Goal: Check status: Check status

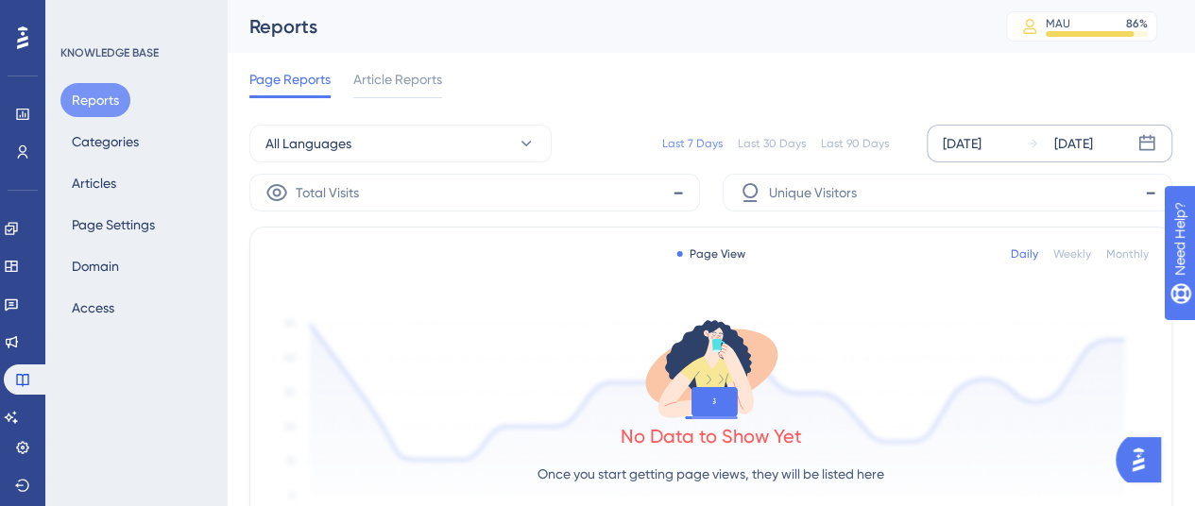
click at [965, 148] on div "[DATE]" at bounding box center [962, 143] width 39 height 23
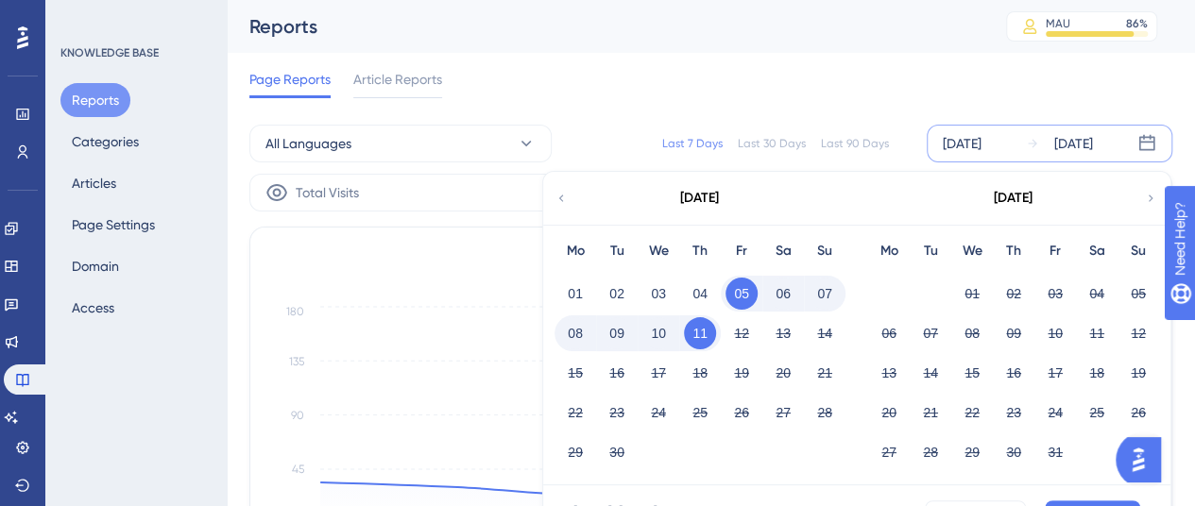
drag, startPoint x: 574, startPoint y: 287, endPoint x: 767, endPoint y: 335, distance: 198.6
click at [574, 288] on button "01" at bounding box center [575, 294] width 32 height 32
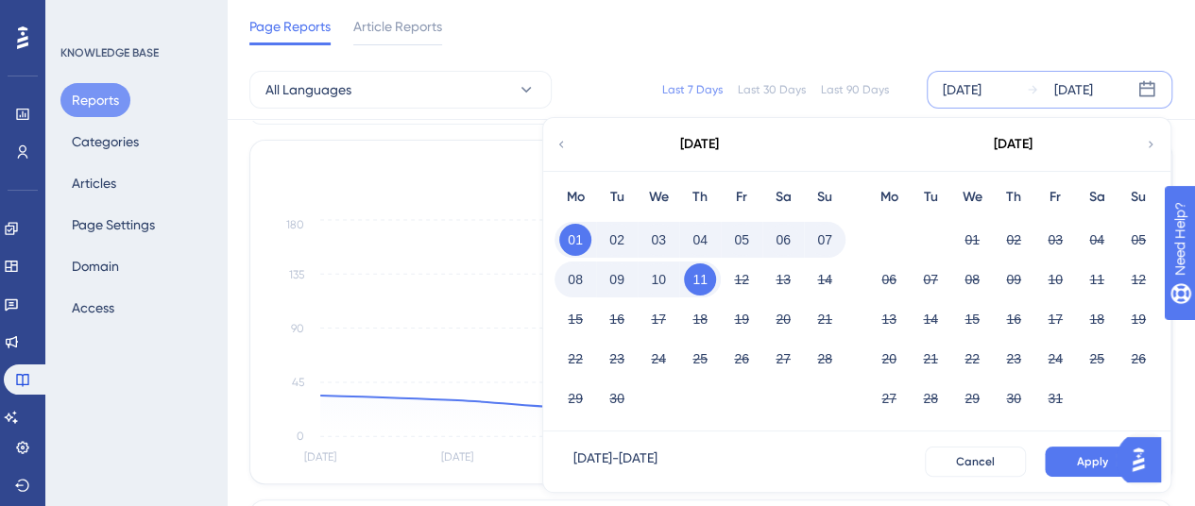
scroll to position [189, 0]
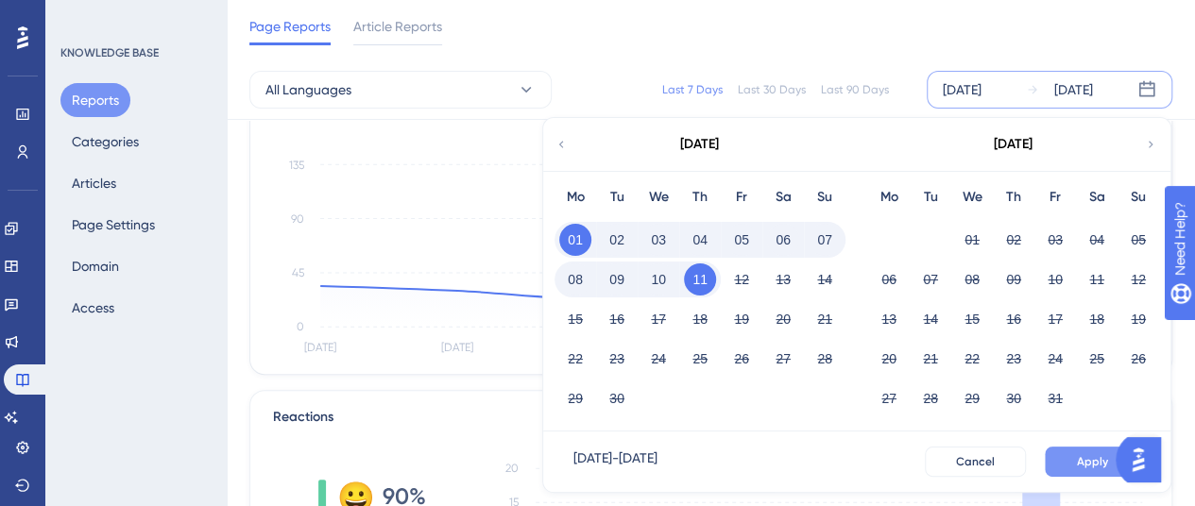
click at [1071, 466] on button "Apply" at bounding box center [1092, 462] width 95 height 30
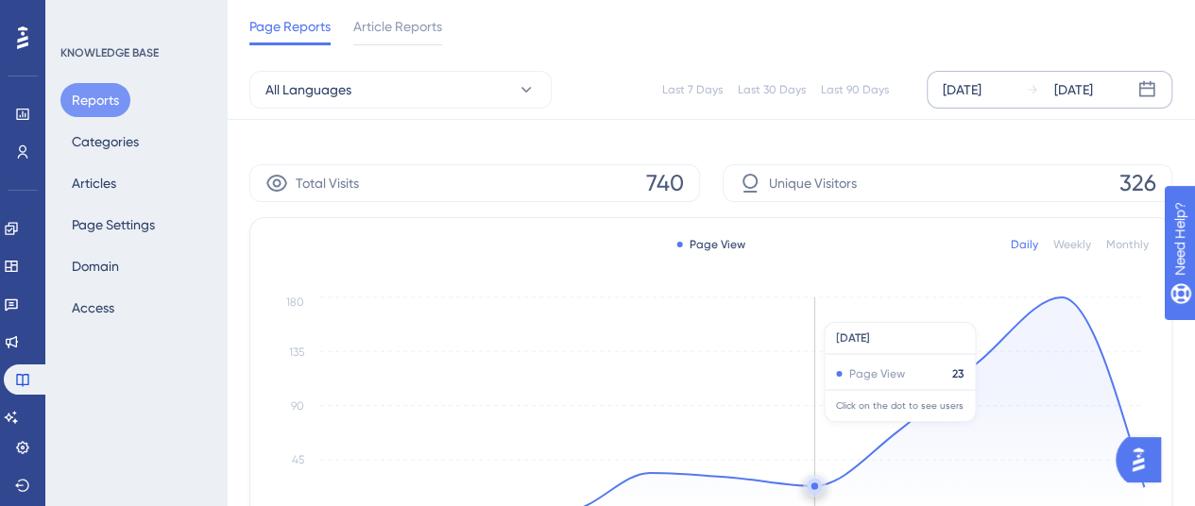
scroll to position [0, 0]
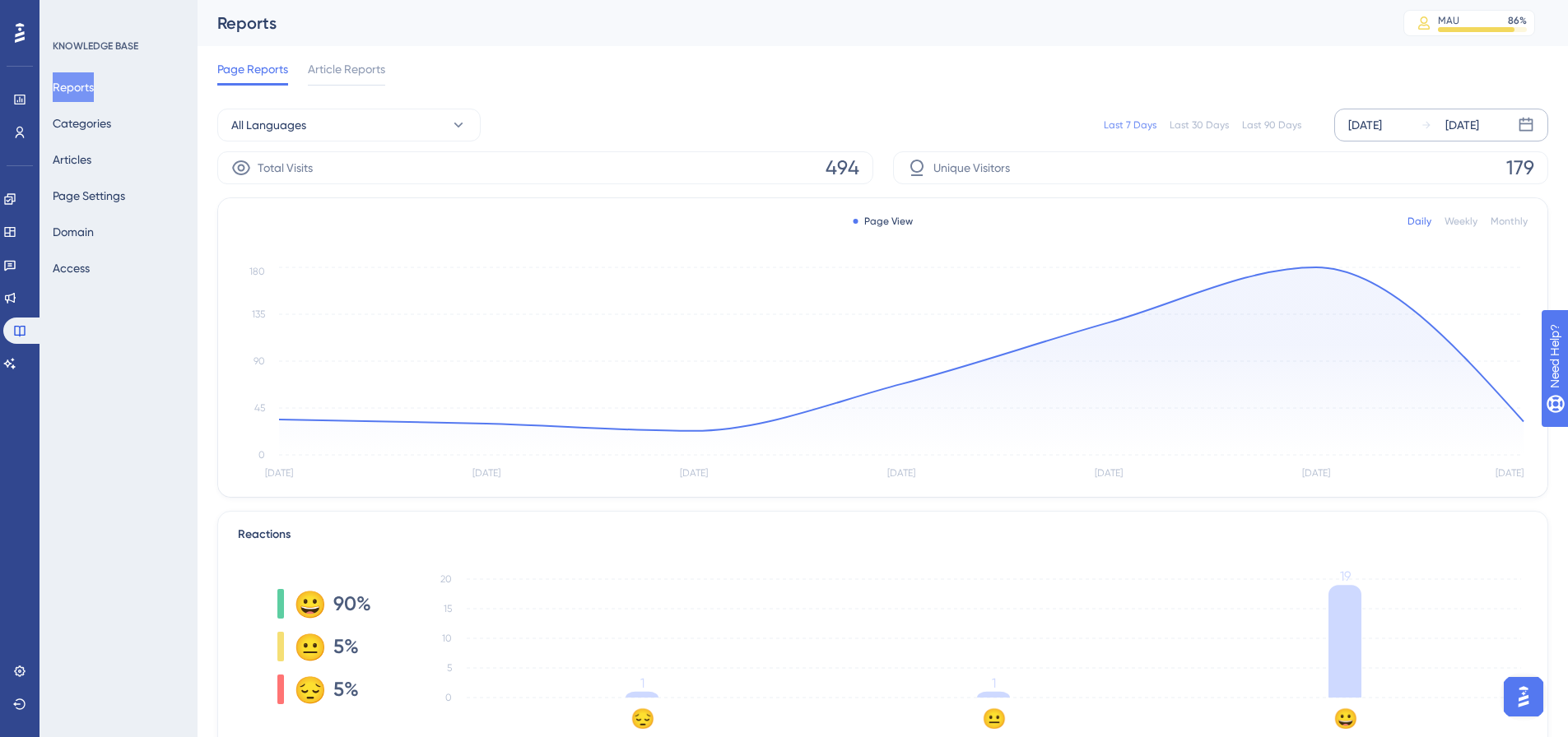
click at [1053, 116] on div "[DATE]" at bounding box center [1365, 125] width 34 height 20
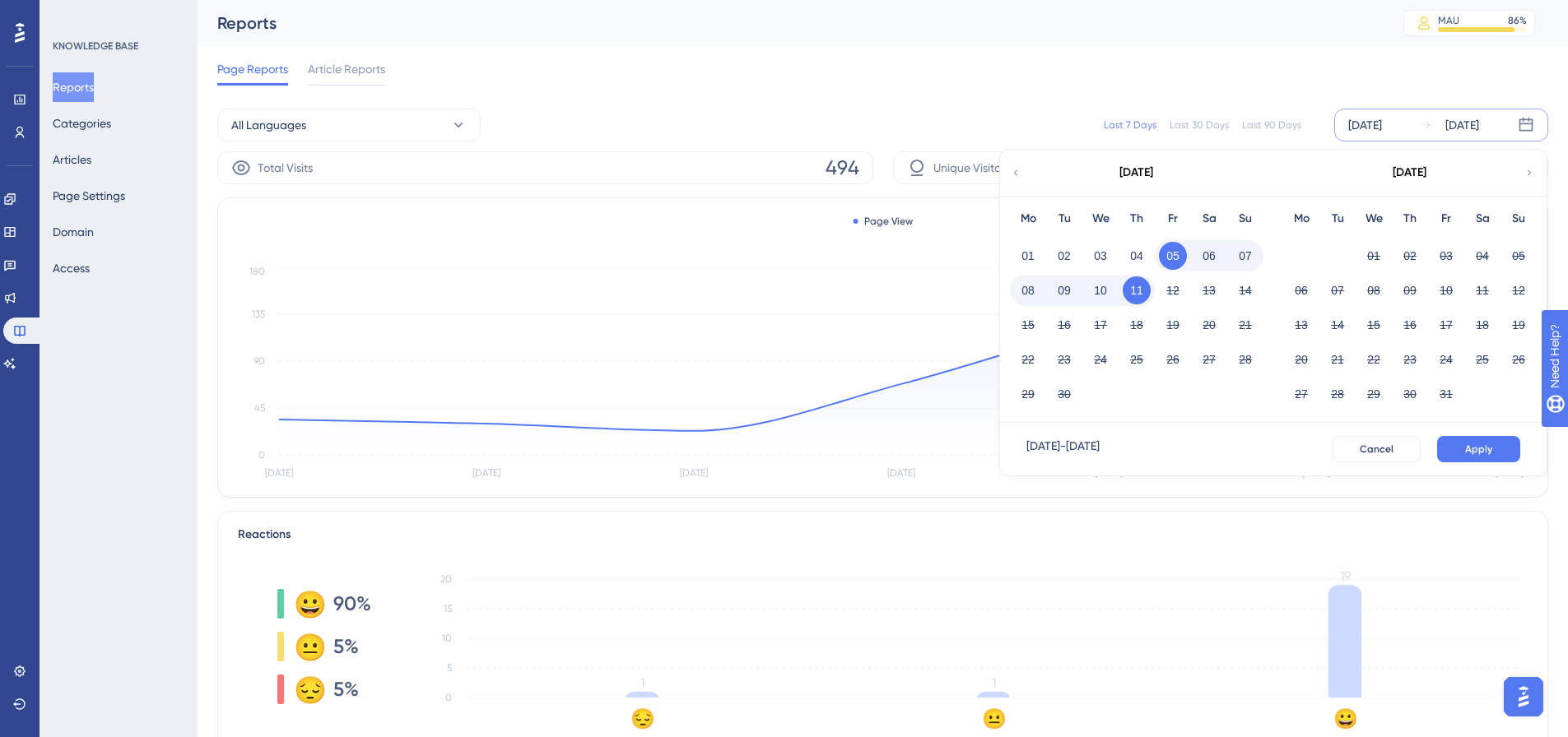
click at [1032, 251] on button "01" at bounding box center [1028, 256] width 28 height 28
click at [1053, 453] on button "Apply" at bounding box center [1478, 450] width 83 height 26
